Goal: Task Accomplishment & Management: Complete application form

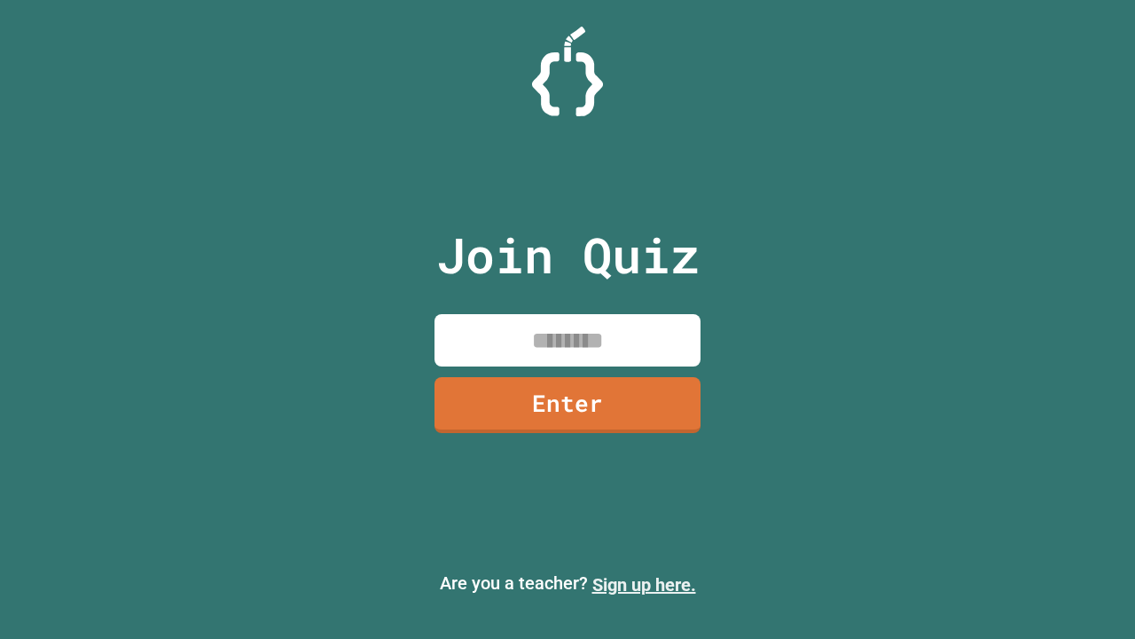
click at [644, 584] on link "Sign up here." at bounding box center [644, 584] width 104 height 21
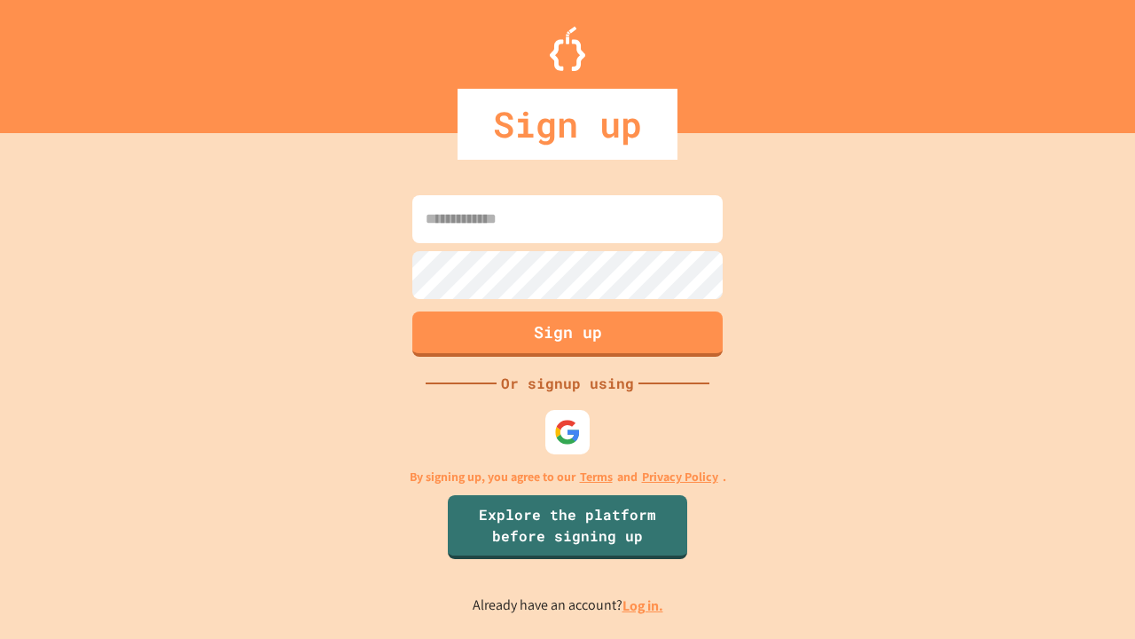
click at [644, 605] on link "Log in." at bounding box center [643, 605] width 41 height 19
